Goal: Obtain resource: Obtain resource

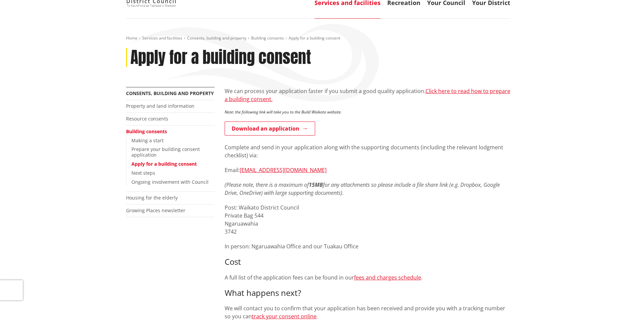
scroll to position [67, 0]
click at [287, 129] on link "Download an application" at bounding box center [270, 129] width 91 height 14
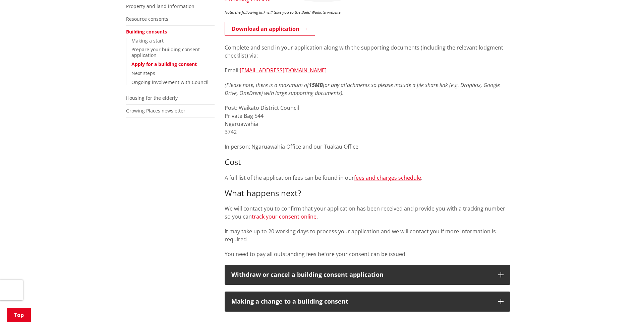
scroll to position [168, 0]
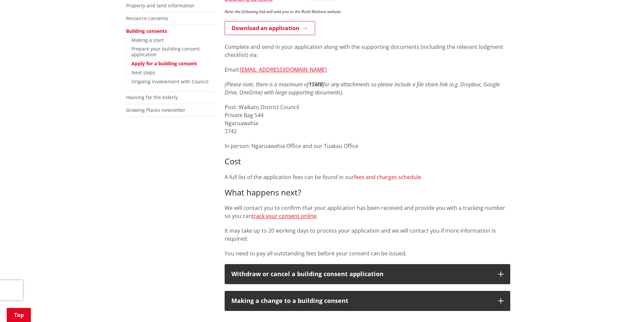
click at [370, 179] on link "fees and charges schedule" at bounding box center [387, 177] width 67 height 7
click at [369, 178] on link "fees and charges schedule" at bounding box center [387, 177] width 67 height 7
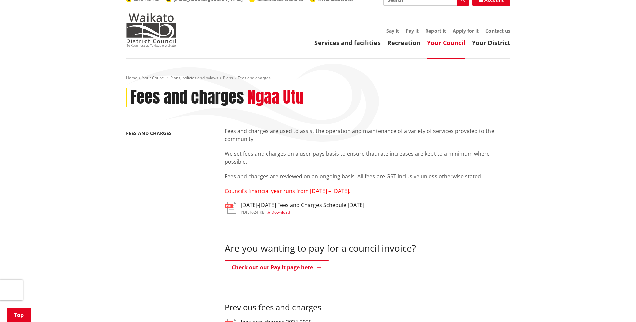
scroll to position [101, 0]
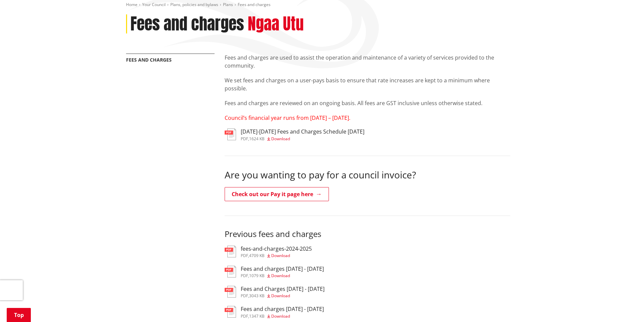
click at [285, 140] on span "Download" at bounding box center [280, 139] width 19 height 6
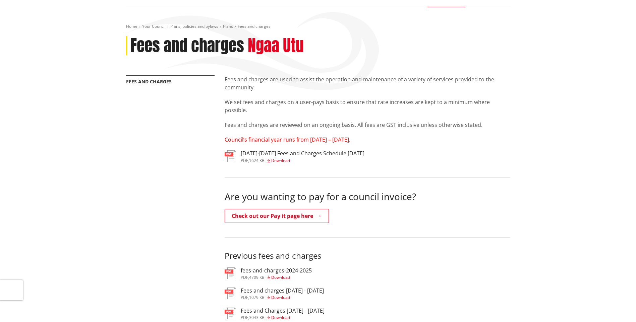
scroll to position [67, 0]
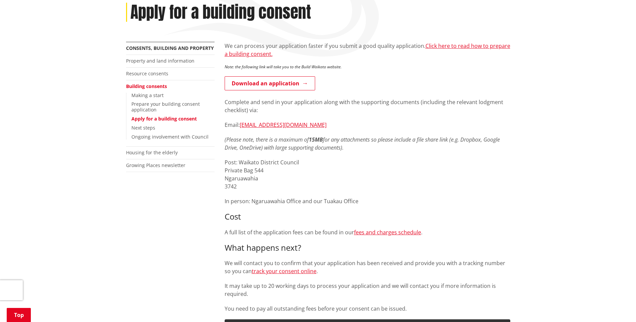
scroll to position [101, 0]
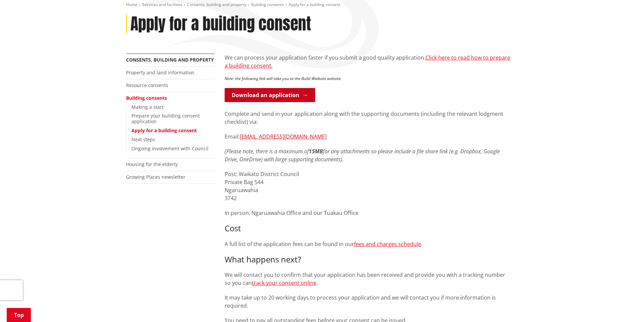
click at [286, 92] on link "Download an application" at bounding box center [270, 95] width 91 height 14
